Goal: Go to known website: Access a specific website the user already knows

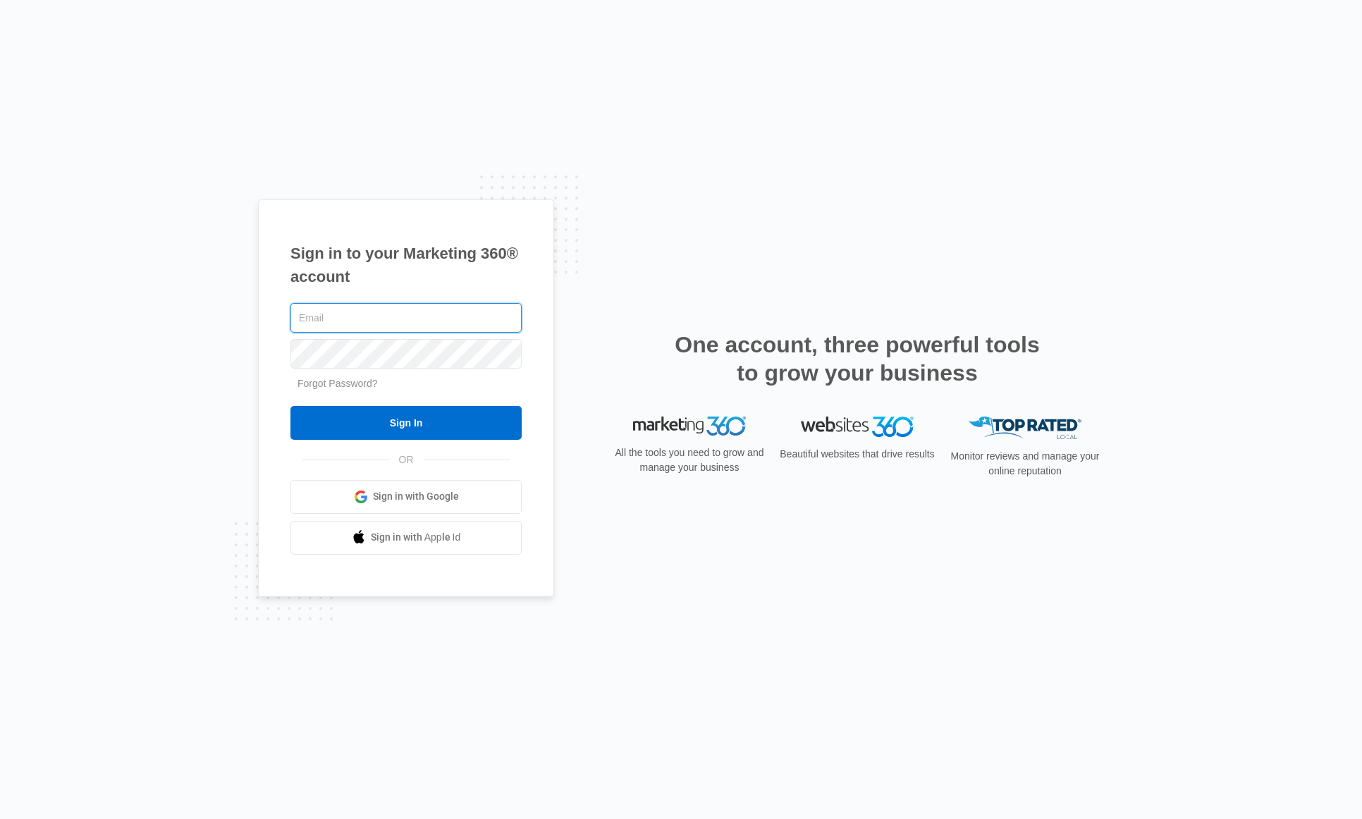
click at [414, 316] on input "text" at bounding box center [405, 318] width 231 height 30
type input "[PERSON_NAME][EMAIL_ADDRESS][PERSON_NAME][DOMAIN_NAME]"
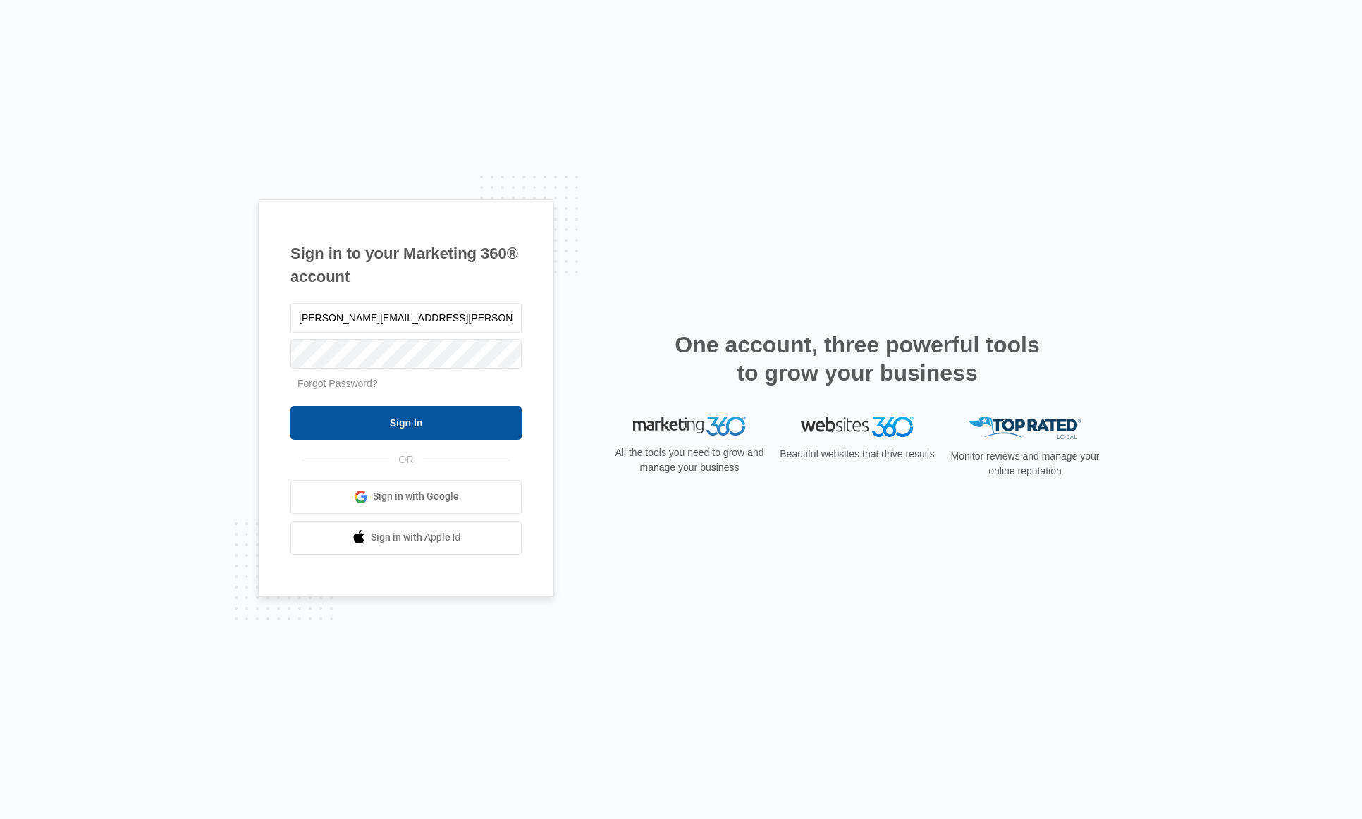
click at [402, 421] on input "Sign In" at bounding box center [405, 423] width 231 height 34
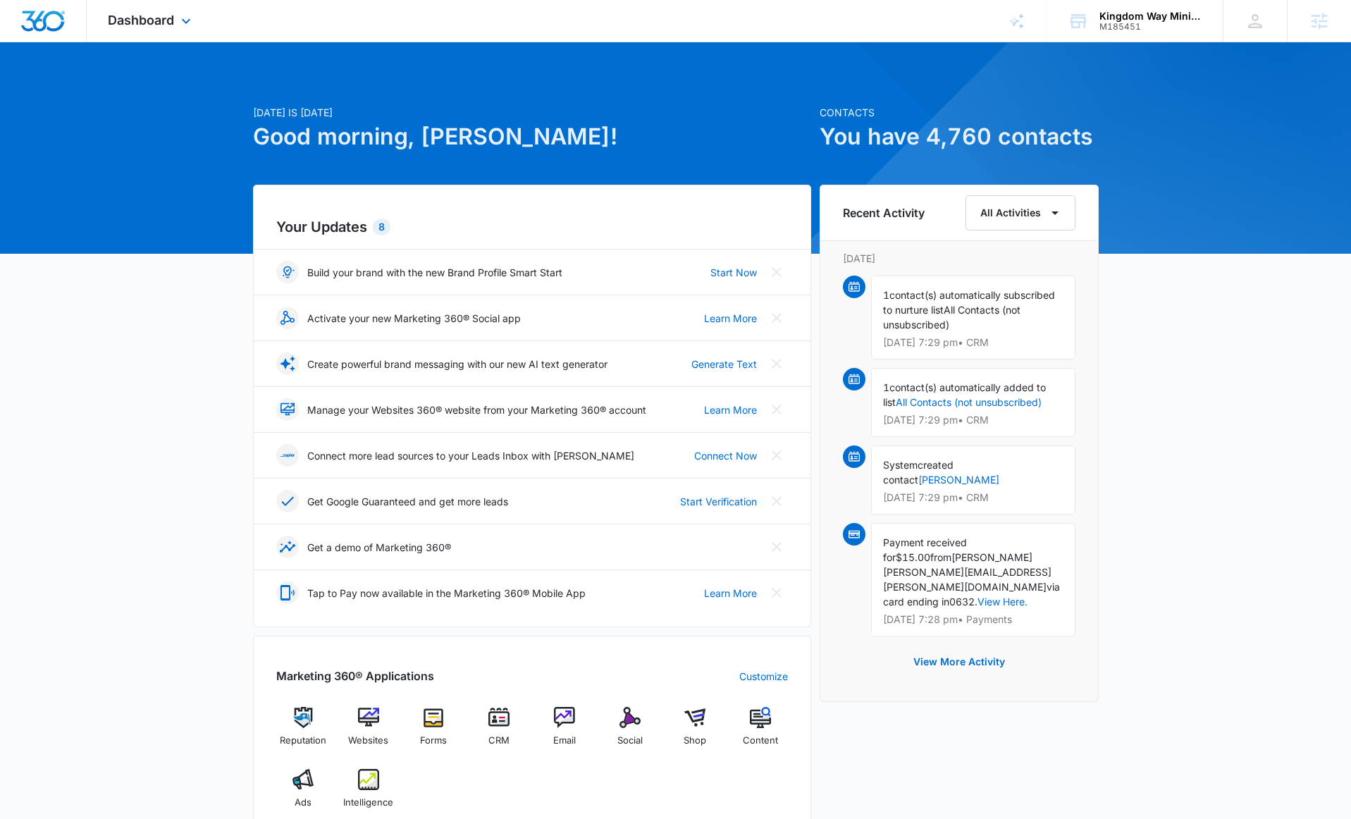
click at [169, 27] on div "Dashboard Apps Reputation Websites Forms CRM Email Social Shop Content Ads Inte…" at bounding box center [151, 21] width 129 height 42
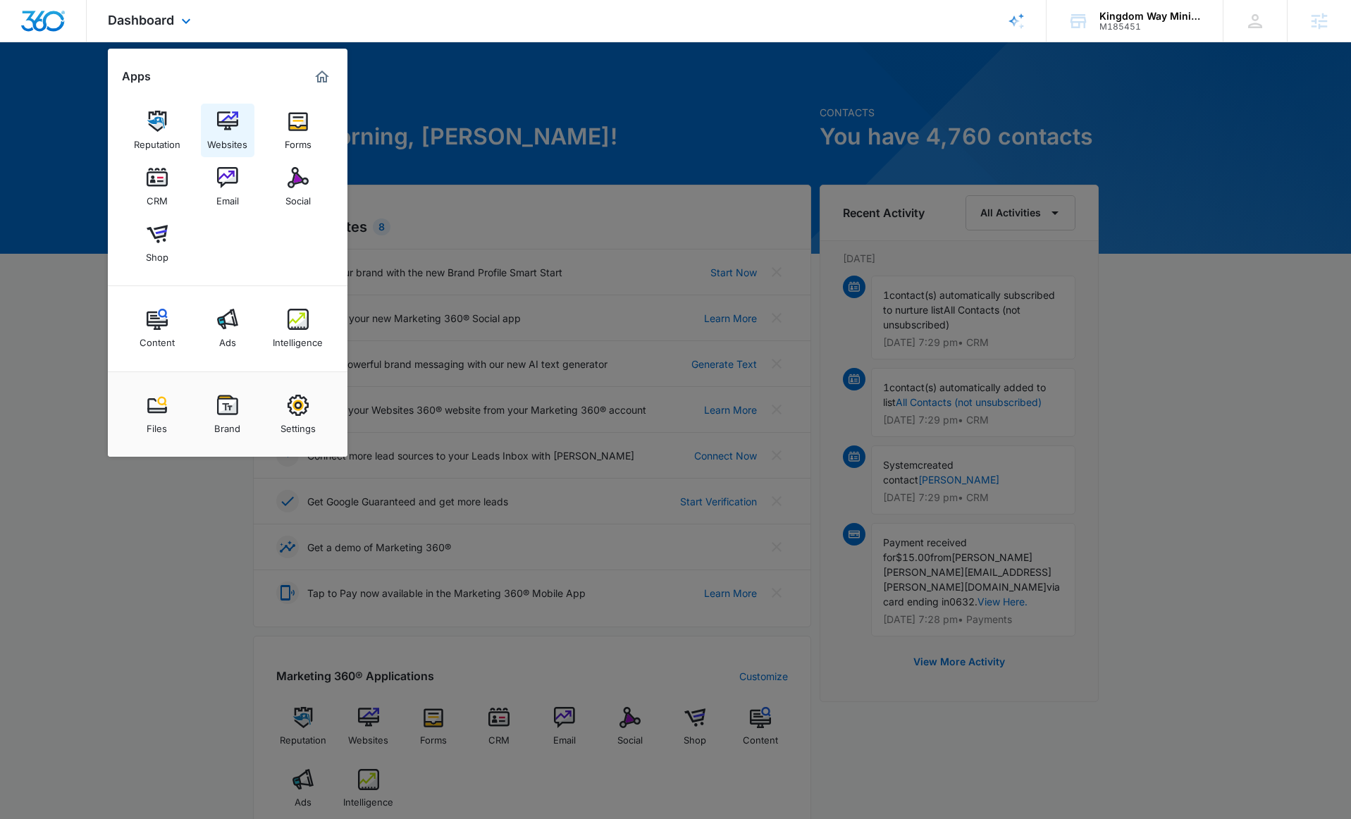
click at [225, 126] on img at bounding box center [227, 121] width 21 height 21
